Goal: Check status: Check status

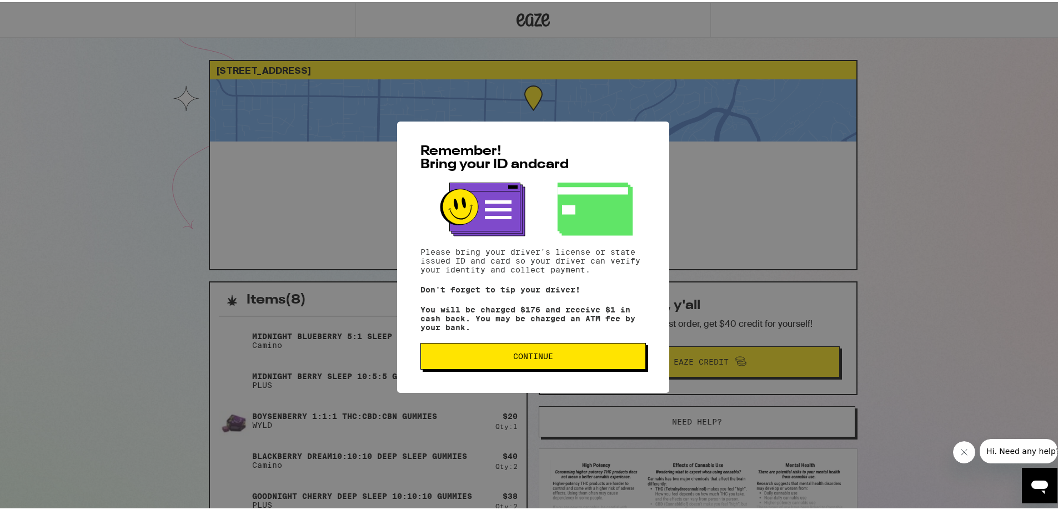
click at [513, 356] on span "Continue" at bounding box center [533, 355] width 40 height 8
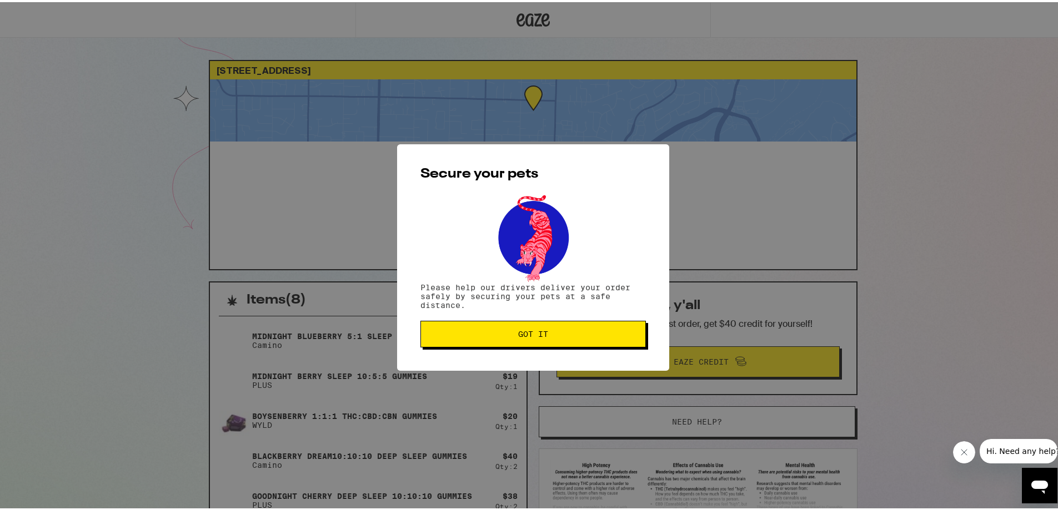
click at [560, 336] on span "Got it" at bounding box center [533, 332] width 207 height 8
